Goal: Complete application form: Complete application form

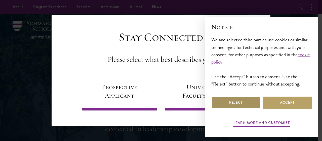
click at [244, 103] on button "Reject" at bounding box center [235, 102] width 49 height 12
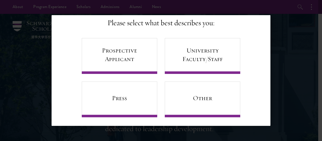
scroll to position [39, 0]
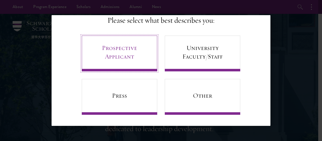
click at [131, 45] on link "Prospective Applicant" at bounding box center [119, 53] width 75 height 36
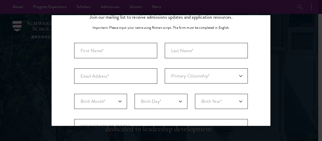
scroll to position [38, 0]
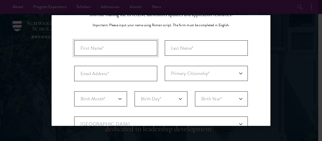
click at [119, 48] on input "First Name*" at bounding box center [115, 47] width 83 height 15
type input "Sayed Al i"
click at [175, 48] on input "Last Name (Family Name)*" at bounding box center [206, 47] width 83 height 15
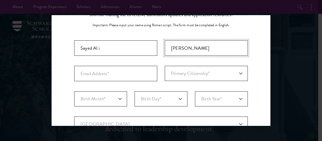
type input "[PERSON_NAME]"
click at [88, 74] on input "Email Address*" at bounding box center [115, 73] width 83 height 15
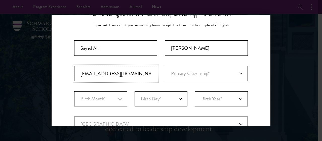
type input "[EMAIL_ADDRESS][DOMAIN_NAME]"
click at [175, 75] on select "Primary Citizenship* [GEOGRAPHIC_DATA] [DEMOGRAPHIC_DATA] [DEMOGRAPHIC_DATA] [D…" at bounding box center [206, 73] width 83 height 15
select select "PK"
click at [165, 66] on select "Primary Citizenship* [GEOGRAPHIC_DATA] [DEMOGRAPHIC_DATA] [DEMOGRAPHIC_DATA] [D…" at bounding box center [206, 73] width 83 height 15
click at [108, 103] on select "Birth Month* January February March April May June July August September Octobe…" at bounding box center [100, 98] width 53 height 15
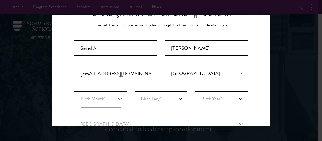
select select "03"
click at [74, 91] on select "Birth Month* January February March April May June July August September Octobe…" at bounding box center [100, 98] width 53 height 15
click at [159, 100] on select "Birth Day* 1 2 3 4 5 6 7 8 9 10 11 12 13 14 15 16 17 18 19 20 21 22 23 24 25 26…" at bounding box center [161, 98] width 53 height 15
select select "10"
click at [135, 91] on select "Birth Day* 1 2 3 4 5 6 7 8 9 10 11 12 13 14 15 16 17 18 19 20 21 22 23 24 25 26…" at bounding box center [161, 98] width 53 height 15
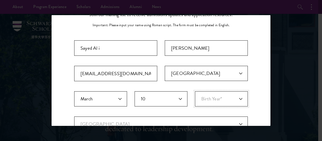
click at [217, 100] on select "Birth Year* [DEMOGRAPHIC_DATA] [DEMOGRAPHIC_DATA] [DEMOGRAPHIC_DATA] [DEMOGRAPH…" at bounding box center [221, 98] width 53 height 15
select select "2002"
click at [195, 91] on select "Birth Year* [DEMOGRAPHIC_DATA] [DEMOGRAPHIC_DATA] [DEMOGRAPHIC_DATA] [DEMOGRAPH…" at bounding box center [221, 98] width 53 height 15
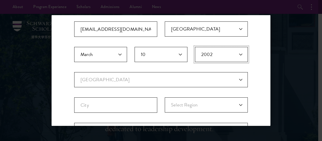
scroll to position [85, 0]
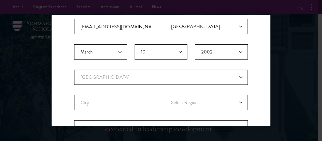
click at [122, 68] on fieldset "Birth Month* January February March April May June July August September Octobe…" at bounding box center [161, 56] width 174 height 25
click at [123, 72] on select "Current Country [GEOGRAPHIC_DATA] [GEOGRAPHIC_DATA] [GEOGRAPHIC_DATA] [GEOGRAPH…" at bounding box center [161, 76] width 174 height 15
select select "PK"
click at [74, 69] on select "Current Country [GEOGRAPHIC_DATA] [GEOGRAPHIC_DATA] [GEOGRAPHIC_DATA] [GEOGRAPH…" at bounding box center [161, 76] width 174 height 15
select select
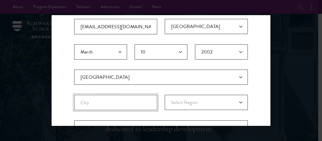
click at [95, 101] on input "City" at bounding box center [115, 102] width 83 height 15
type input "[GEOGRAPHIC_DATA]"
click at [176, 101] on select "Select Region Azad [GEOGRAPHIC_DATA] [GEOGRAPHIC_DATA] Federally Administered T…" at bounding box center [206, 102] width 83 height 15
select select "[GEOGRAPHIC_DATA]"
click at [165, 95] on select "Select Region Azad [GEOGRAPHIC_DATA] [GEOGRAPHIC_DATA] Federally Administered T…" at bounding box center [206, 102] width 83 height 15
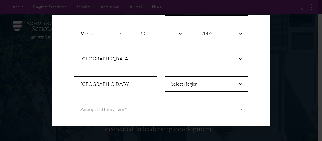
scroll to position [103, 0]
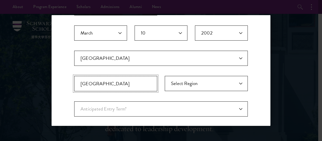
click at [116, 84] on input "[GEOGRAPHIC_DATA]" at bounding box center [115, 83] width 83 height 15
type input "I"
type input "Kurram , Parachinar"
click at [215, 78] on select "Select Region Azad [GEOGRAPHIC_DATA] [GEOGRAPHIC_DATA] Federally Administered T…" at bounding box center [206, 83] width 83 height 15
select select "Khyber Pakhtunkhwa"
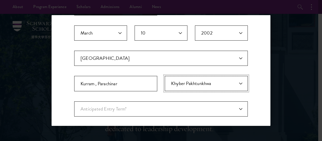
click at [165, 76] on select "Select Region Azad [GEOGRAPHIC_DATA] [GEOGRAPHIC_DATA] Federally Administered T…" at bounding box center [206, 83] width 83 height 15
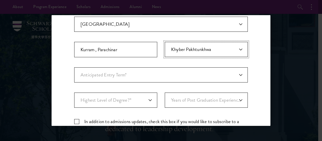
scroll to position [144, 0]
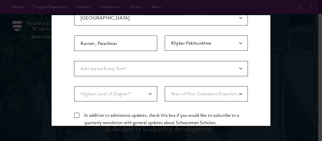
click at [140, 72] on select "Anticipated Entry Term* Just Exploring" at bounding box center [161, 68] width 174 height 15
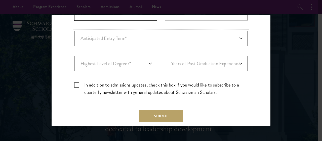
scroll to position [174, 0]
click at [146, 41] on select "Anticipated Entry Term* Just Exploring" at bounding box center [161, 37] width 174 height 15
select select "a6790467-ebe7-4045-a56a-66c1cae98076"
click at [74, 30] on select "Anticipated Entry Term* Just Exploring" at bounding box center [161, 37] width 174 height 15
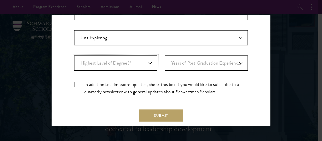
click at [126, 64] on select "Highest Level of Degree?* PHD Bachelor's Master's Current Undergraduate Student" at bounding box center [115, 62] width 83 height 15
select select "baef124f-e103-44b1-8ca6-5d0669438e44"
click at [74, 55] on select "Highest Level of Degree?* PHD Bachelor's Master's Current Undergraduate Student" at bounding box center [115, 62] width 83 height 15
click at [186, 64] on select "Years of Post Graduation Experience?* 1 2 3 4 5 6 7 8 9 10" at bounding box center [206, 62] width 83 height 15
select select "4"
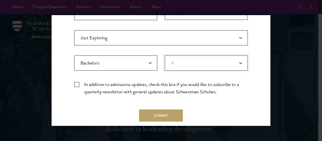
click at [165, 55] on select "Years of Post Graduation Experience?* 1 2 3 4 5 6 7 8 9 10" at bounding box center [206, 62] width 83 height 15
click at [76, 81] on label "In addition to admissions updates, check this box if you would like to subscrib…" at bounding box center [161, 87] width 174 height 15
click at [76, 81] on input "In addition to admissions updates, check this box if you would like to subscrib…" at bounding box center [161, 81] width 174 height 3
checkbox input "true"
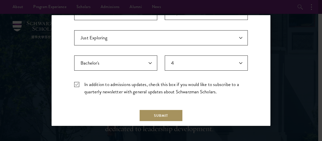
click at [156, 115] on button "Submit" at bounding box center [161, 115] width 44 height 12
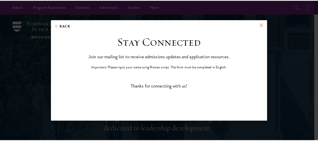
scroll to position [0, 0]
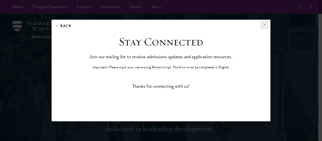
click at [264, 25] on button at bounding box center [264, 25] width 4 height 4
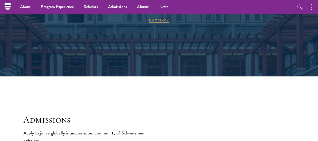
scroll to position [712, 0]
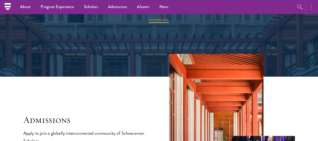
click at [312, 8] on icon "button" at bounding box center [311, 7] width 1 height 6
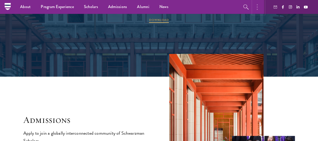
click at [258, 8] on button "button" at bounding box center [258, 7] width 11 height 14
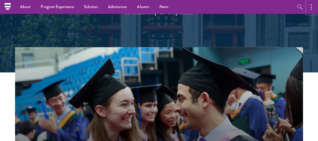
scroll to position [0, 0]
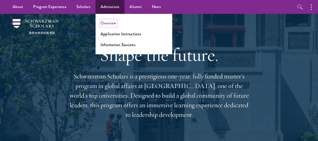
click at [110, 24] on link "Overview" at bounding box center [109, 23] width 16 height 6
